Goal: Task Accomplishment & Management: Complete application form

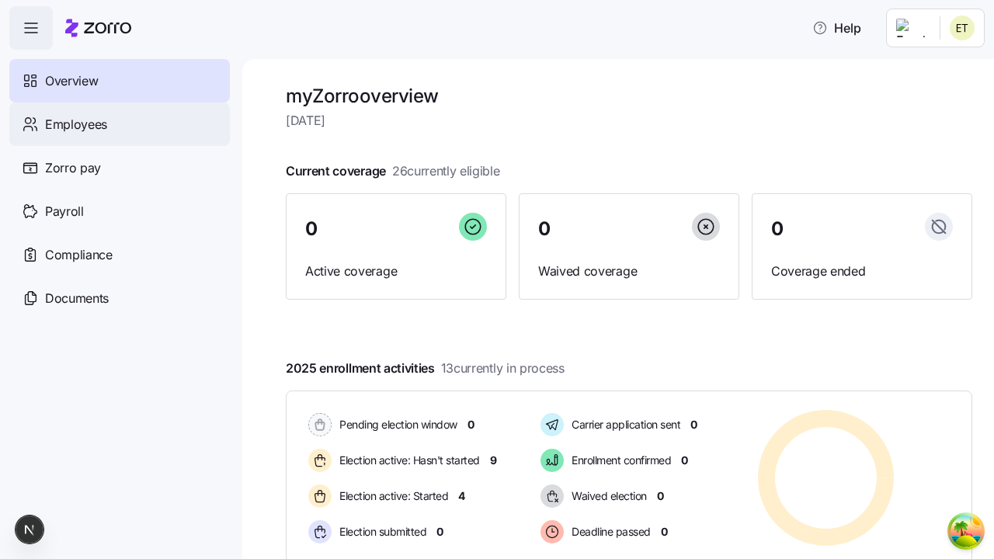
click at [75, 123] on span "Employees" at bounding box center [76, 124] width 62 height 19
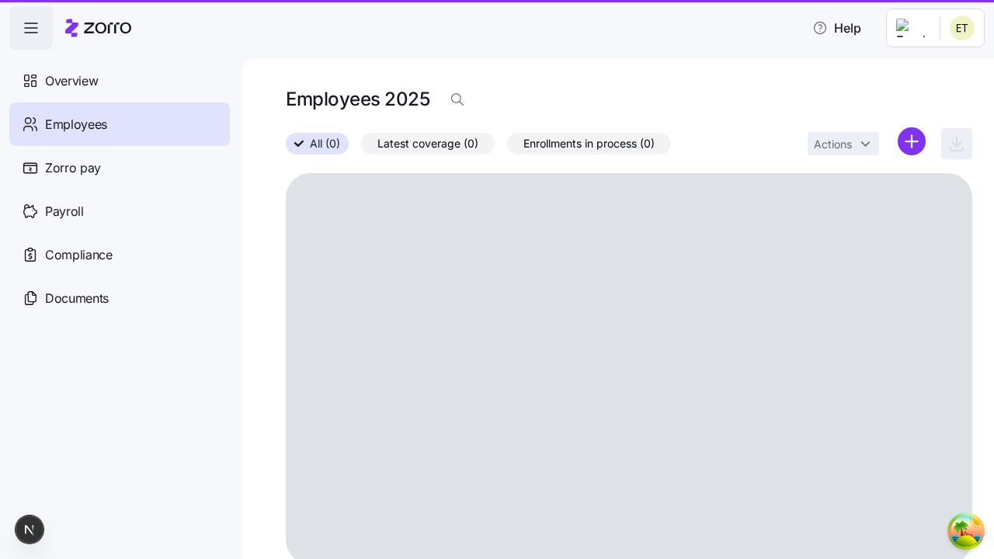
click at [911, 141] on html "Help Overview Employees Zorro pay Payroll Compliance Documents Employees 2025 A…" at bounding box center [497, 275] width 994 height 550
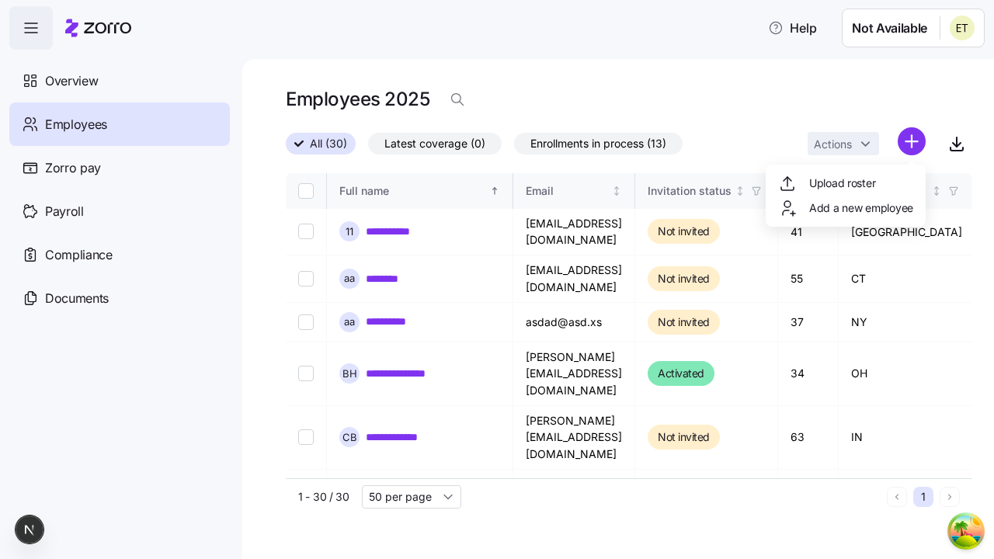
click at [845, 208] on span "Add a new employee" at bounding box center [861, 208] width 104 height 16
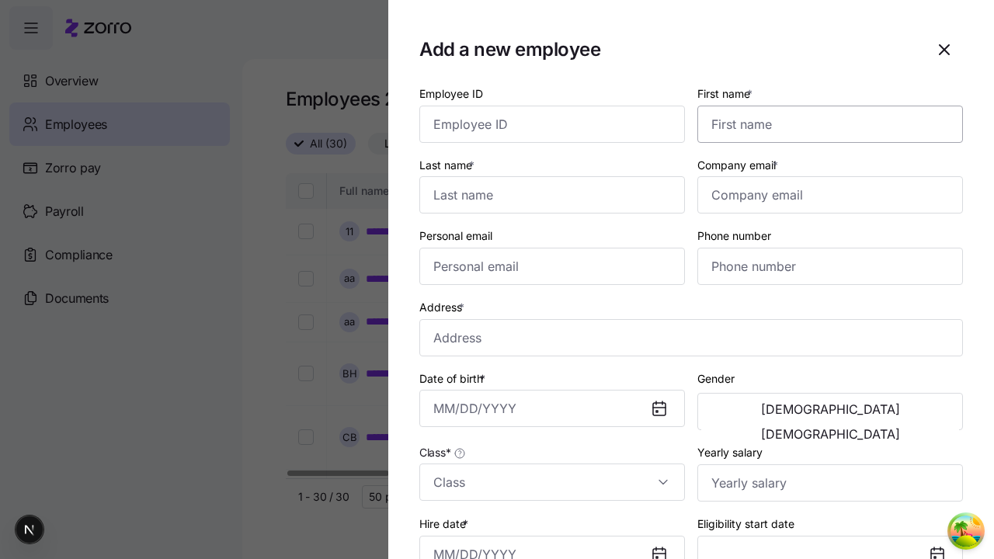
click at [824, 106] on input "First name *" at bounding box center [829, 124] width 265 height 37
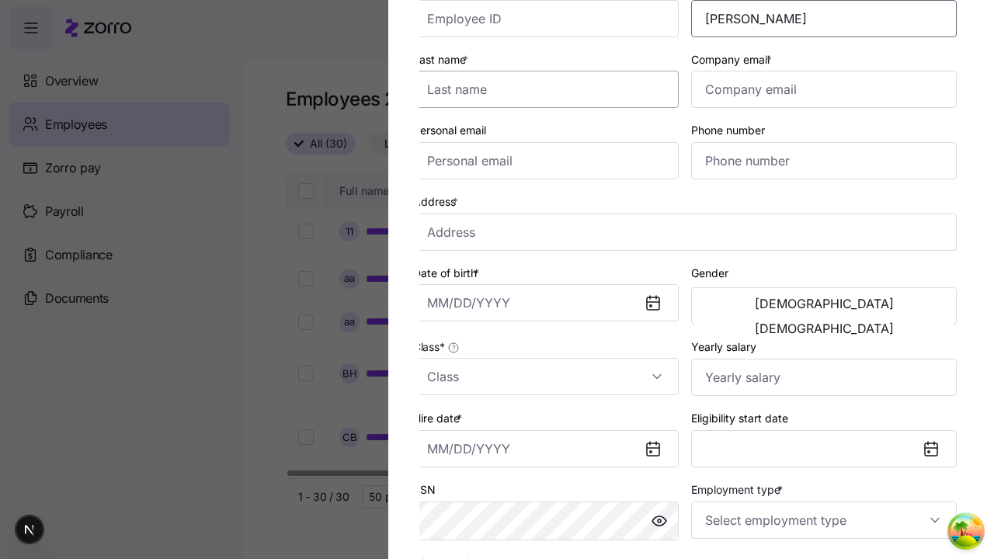
type input "[PERSON_NAME]"
click at [552, 89] on input "Last name *" at bounding box center [545, 89] width 265 height 37
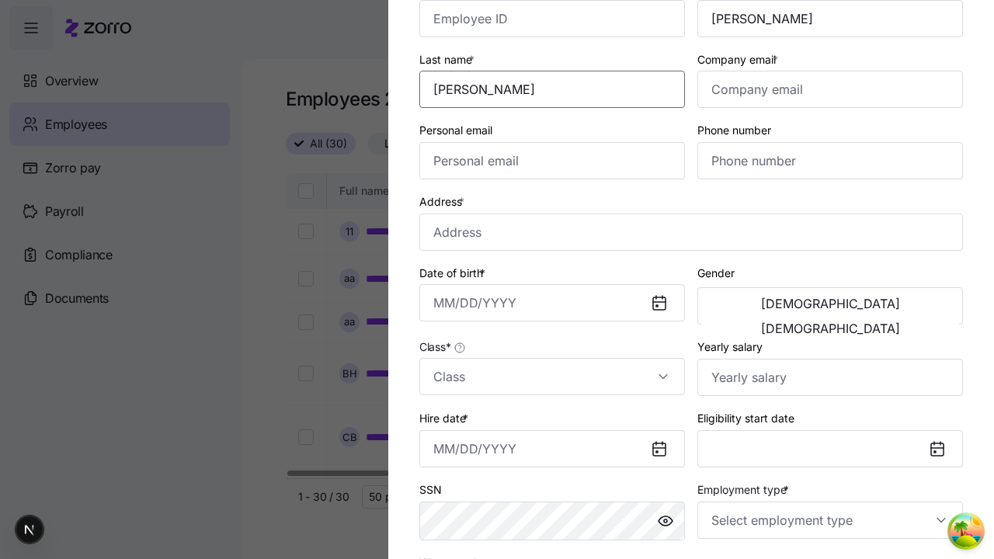
type input "[PERSON_NAME]"
click at [830, 89] on input "Company email *" at bounding box center [829, 89] width 265 height 37
type input "[EMAIL_ADDRESS][DOMAIN_NAME]"
click at [552, 161] on input "Personal email" at bounding box center [551, 160] width 265 height 37
type input "[EMAIL_ADDRESS][DOMAIN_NAME]"
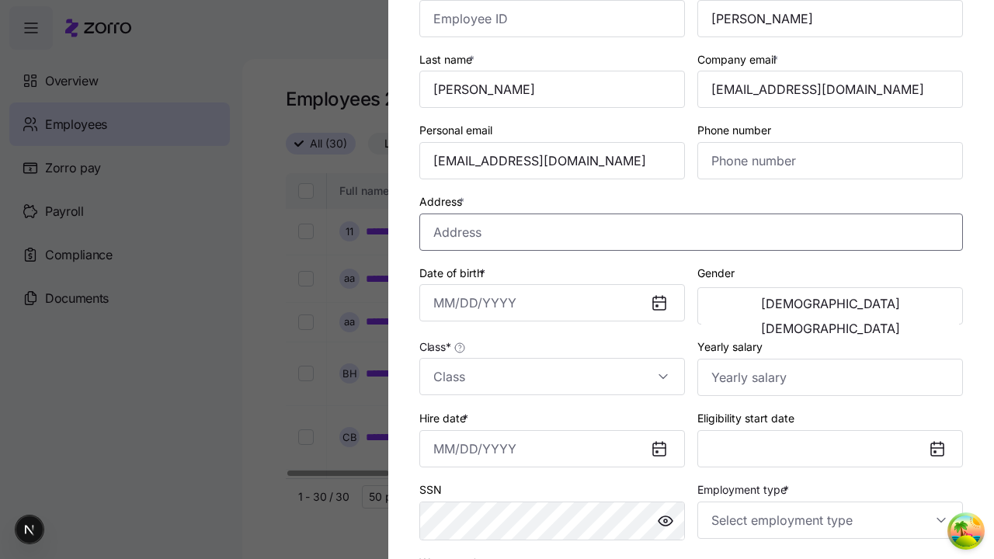
click at [691, 231] on input "Address *" at bounding box center [690, 231] width 543 height 37
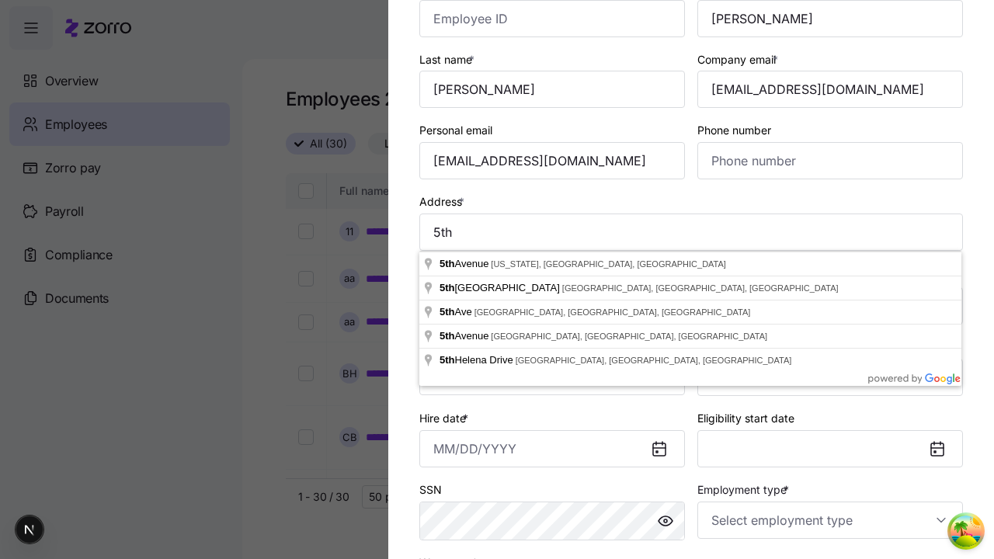
type input "[GEOGRAPHIC_DATA][US_STATE], [GEOGRAPHIC_DATA], [GEOGRAPHIC_DATA]"
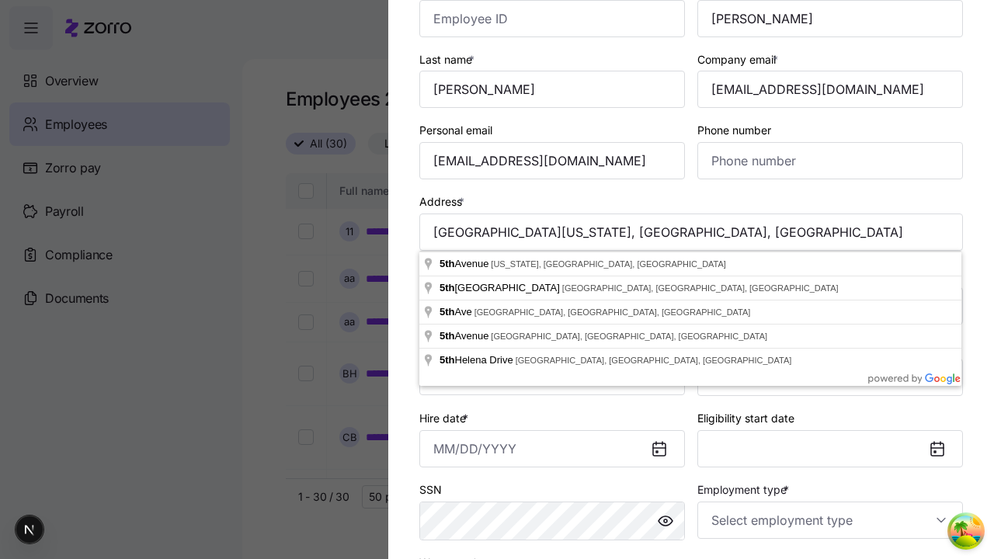
click at [552, 303] on input "Date of birth *" at bounding box center [551, 302] width 265 height 37
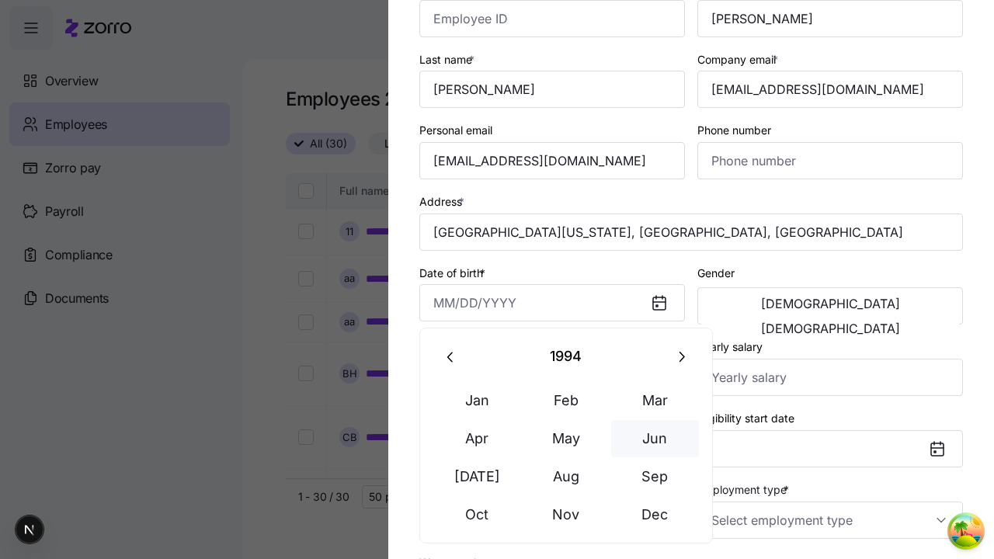
click at [654, 438] on button "Jun" at bounding box center [655, 438] width 88 height 37
type input "[DATE]"
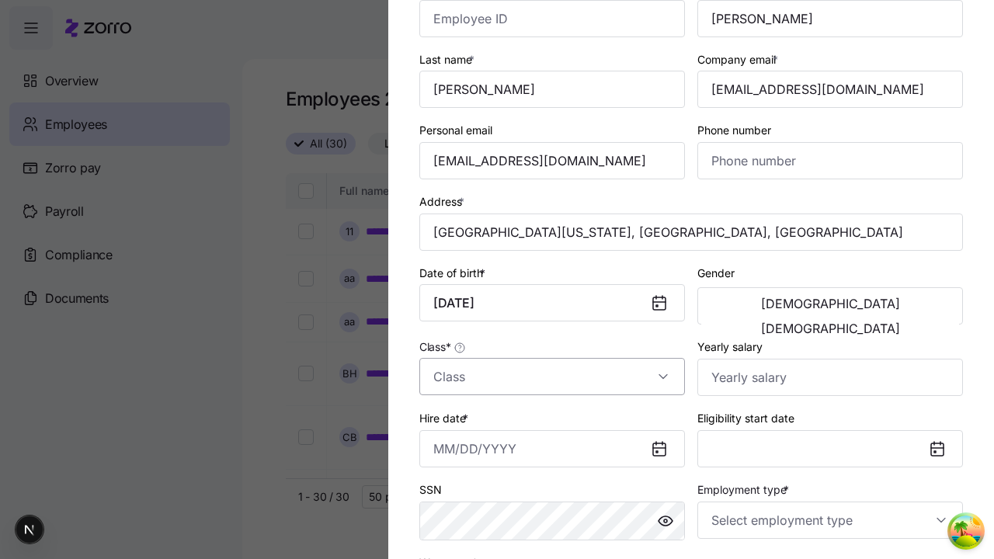
click at [765, 306] on span "[DEMOGRAPHIC_DATA]" at bounding box center [830, 303] width 139 height 12
click at [552, 376] on input "Class *" at bounding box center [551, 376] width 265 height 37
click at [0, 0] on div "class1" at bounding box center [0, 0] width 0 height 0
type input "class1"
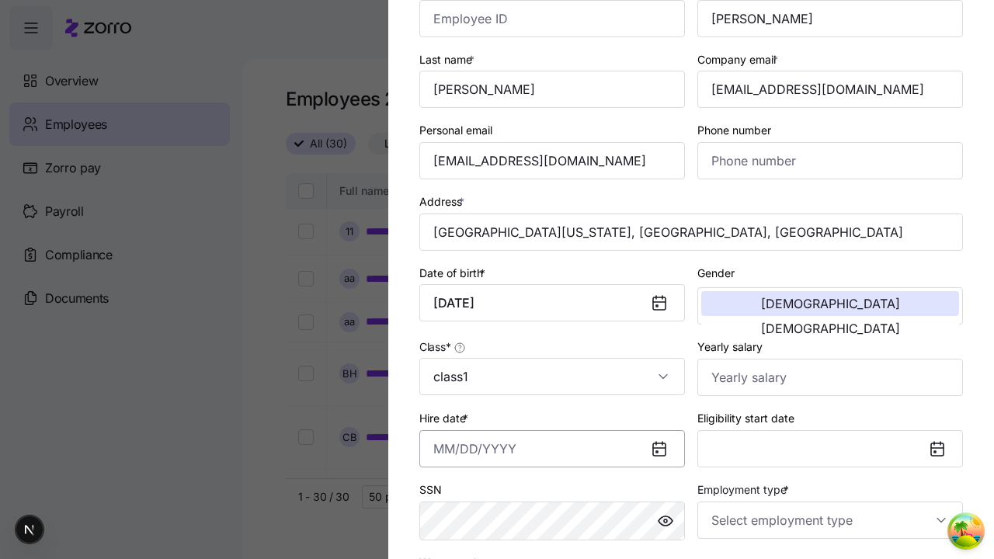
click at [552, 448] on input "Hire date *" at bounding box center [551, 448] width 265 height 37
type input "[DATE]"
click at [830, 519] on input "Employment type *" at bounding box center [829, 519] width 265 height 37
click at [830, 439] on div "Full Time" at bounding box center [829, 440] width 253 height 33
type input "Full Time"
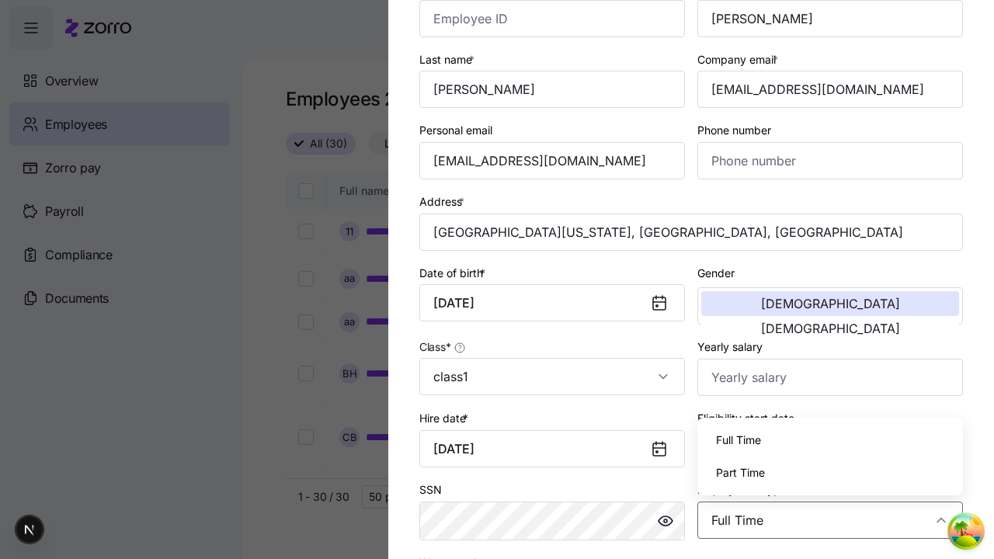
click at [0, 0] on div "Salary" at bounding box center [0, 0] width 0 height 0
type input "Salary"
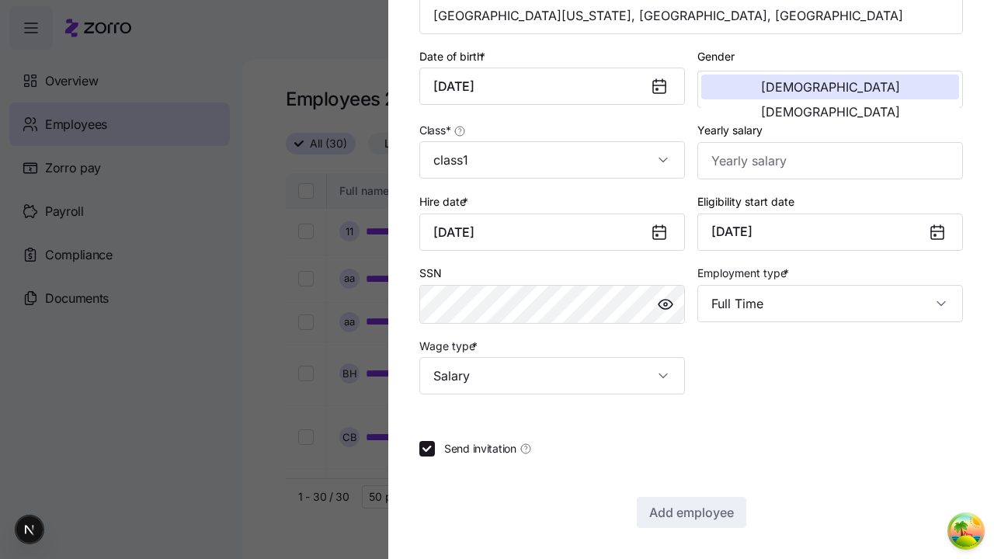
click at [690, 512] on span "Add employee" at bounding box center [691, 512] width 85 height 19
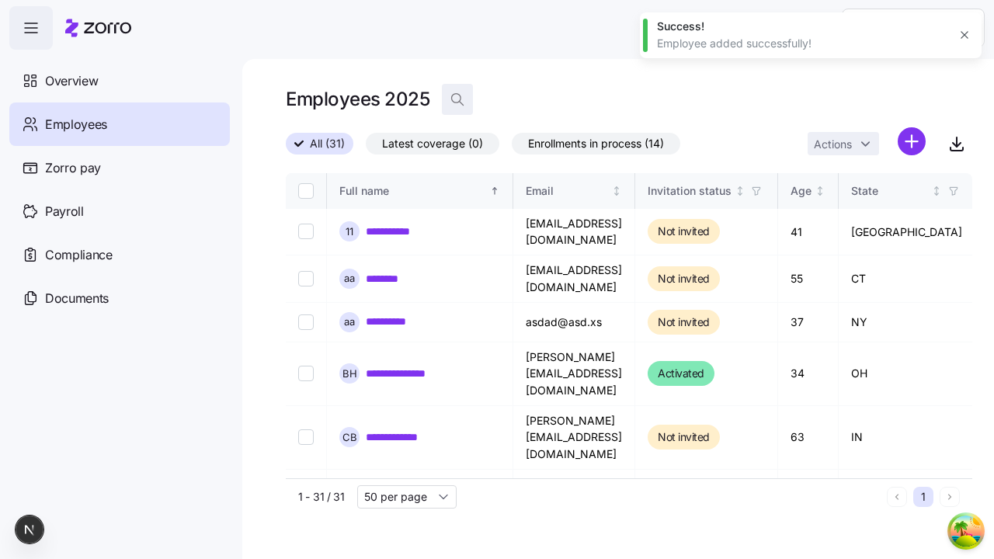
click at [456, 99] on icon "button" at bounding box center [457, 100] width 16 height 16
click at [596, 99] on input at bounding box center [597, 99] width 310 height 25
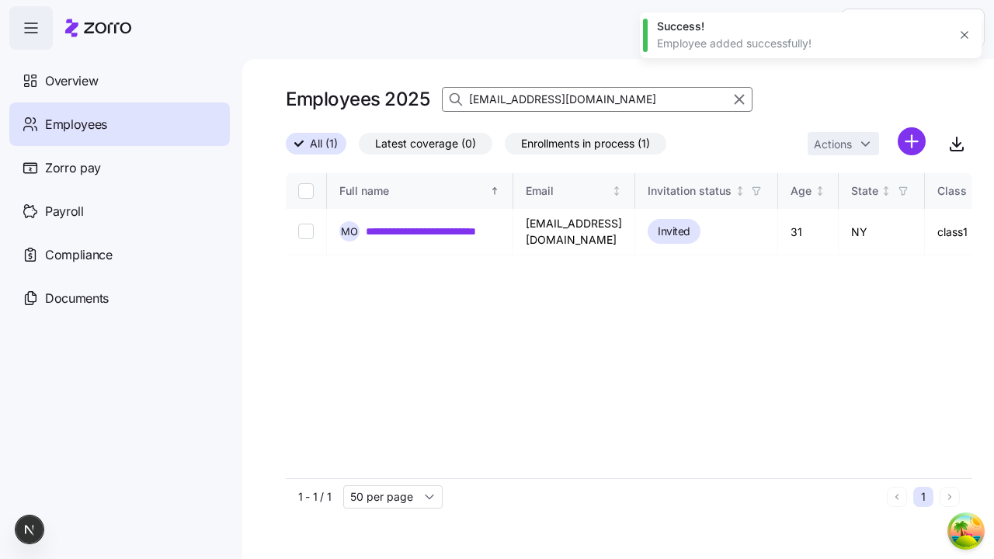
type input "[EMAIL_ADDRESS][DOMAIN_NAME]"
click at [306, 227] on input "Select record 1" at bounding box center [306, 232] width 16 height 16
checkbox input "true"
click at [463, 178] on html "**********" at bounding box center [497, 275] width 994 height 550
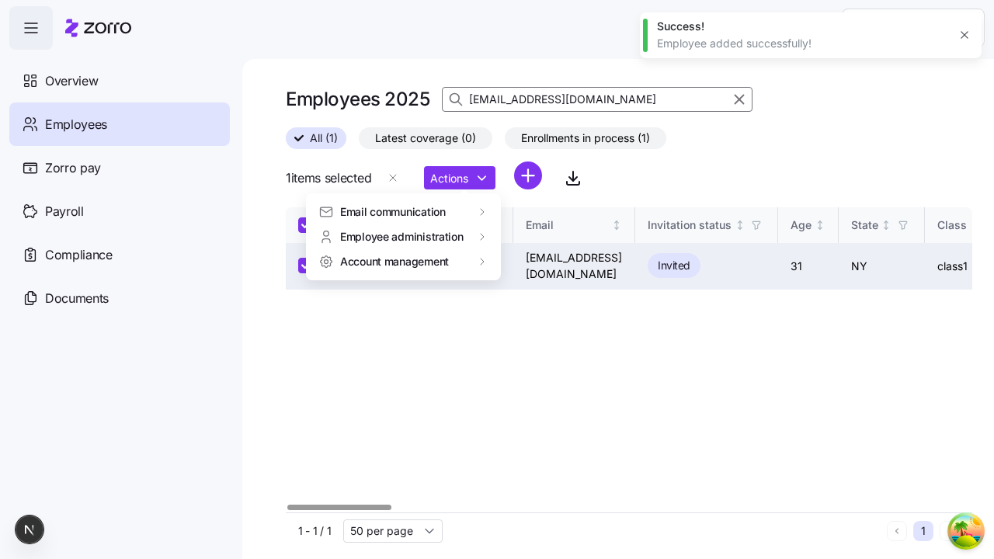
click at [395, 261] on span "Account management" at bounding box center [394, 262] width 109 height 16
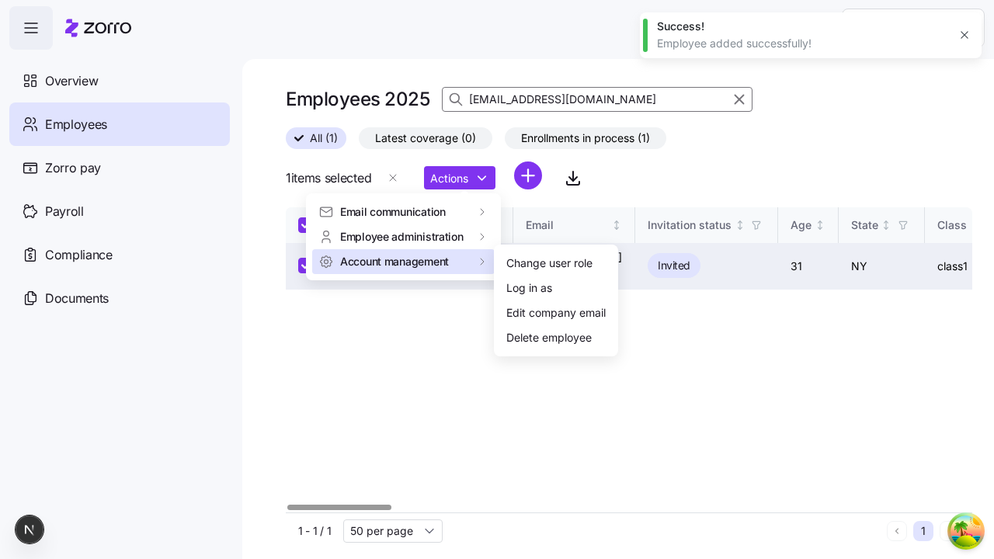
click at [550, 263] on div "Change user role" at bounding box center [549, 263] width 86 height 17
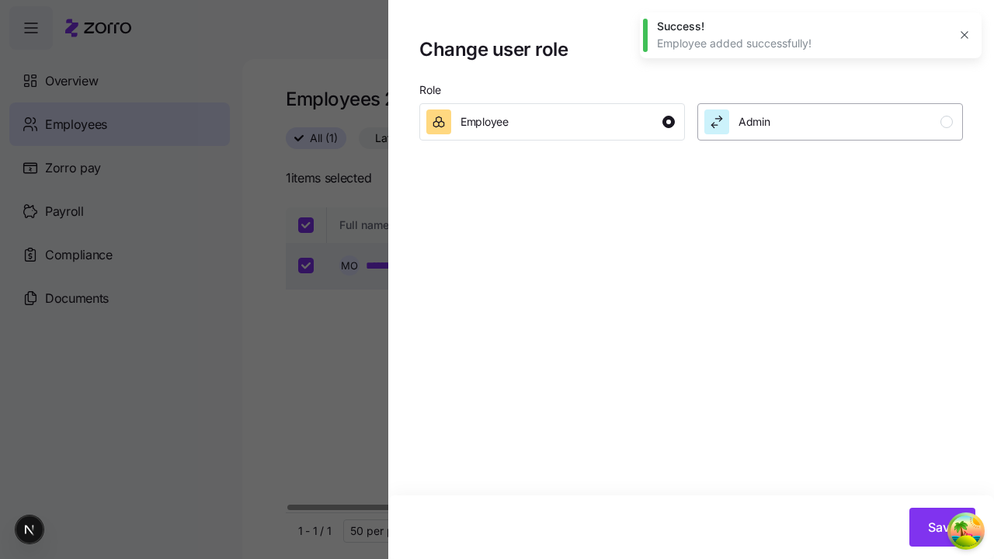
click at [830, 121] on div "Admin" at bounding box center [828, 121] width 248 height 25
click at [942, 527] on span "Save" at bounding box center [942, 527] width 29 height 19
